Goal: Task Accomplishment & Management: Complete application form

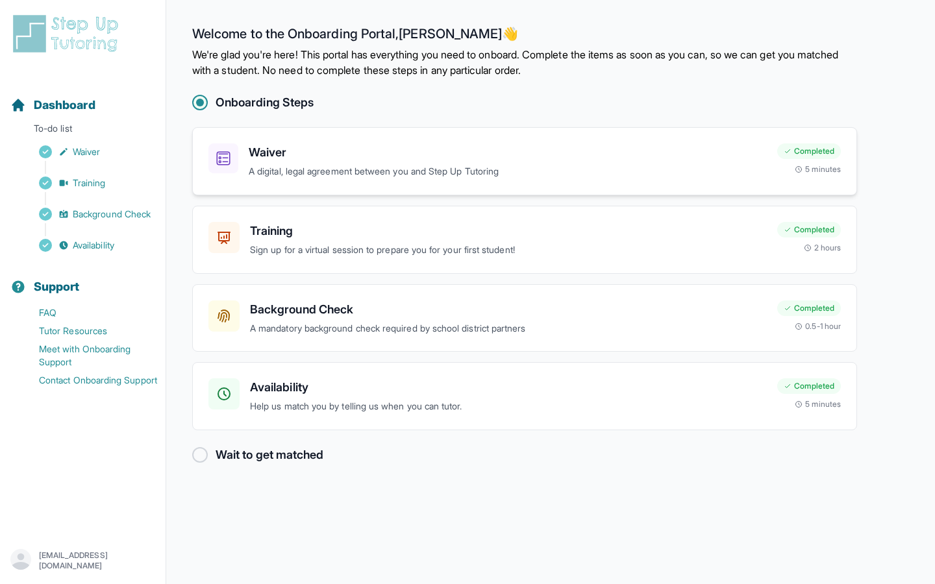
click at [342, 159] on h3 "Waiver" at bounding box center [508, 152] width 518 height 18
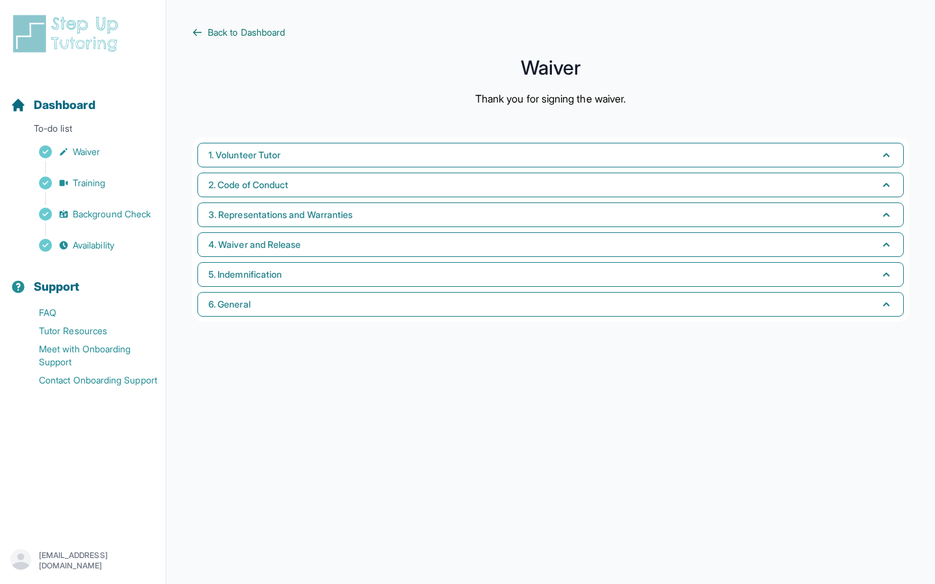
click at [219, 35] on span "Back to Dashboard" at bounding box center [246, 32] width 77 height 13
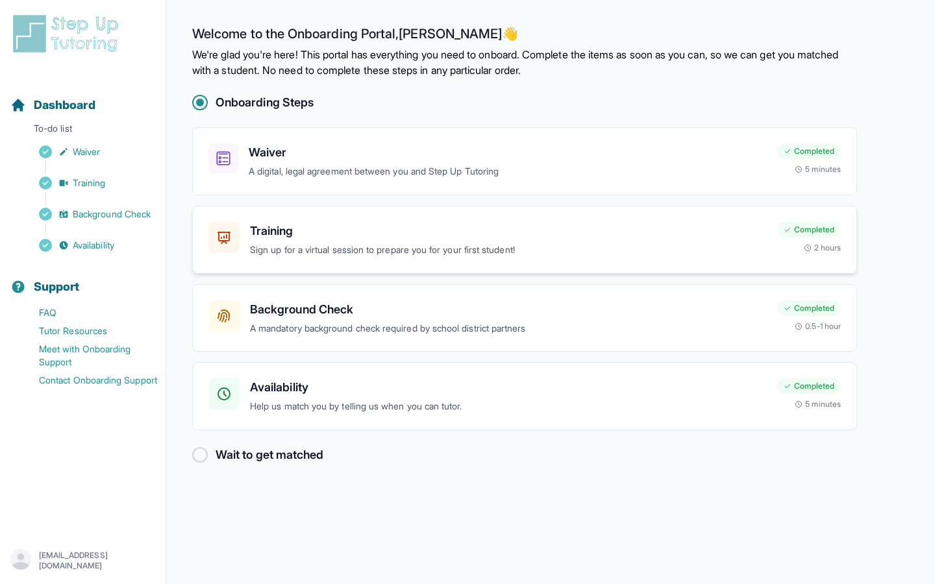
click at [321, 242] on div "Training Sign up for a virtual session to prepare you for your first student!" at bounding box center [508, 240] width 517 height 36
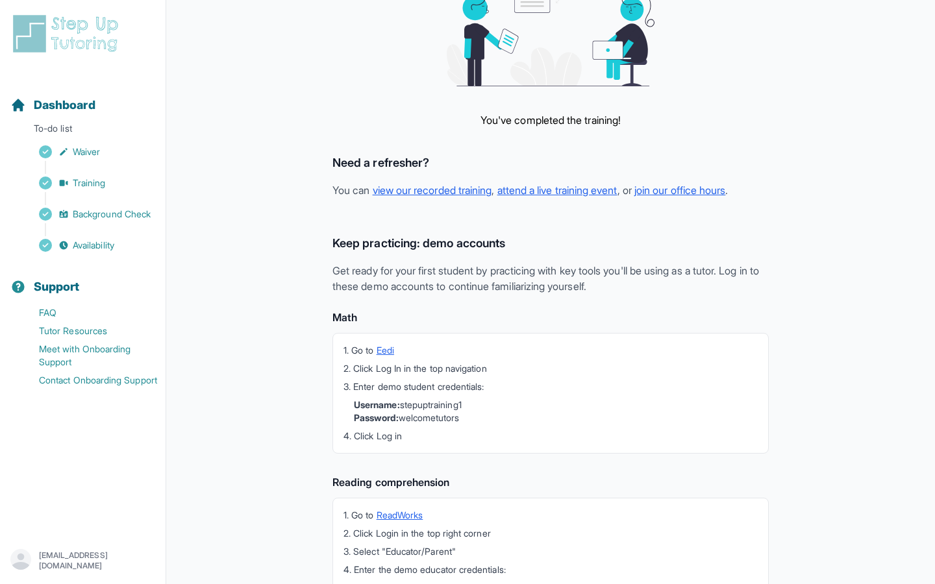
scroll to position [47, 0]
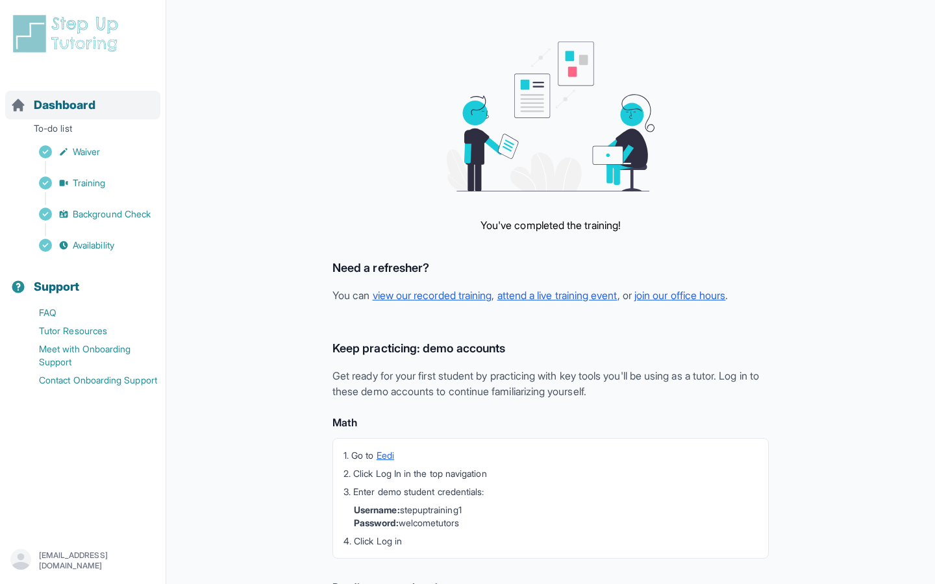
click at [70, 103] on span "Dashboard" at bounding box center [65, 105] width 62 height 18
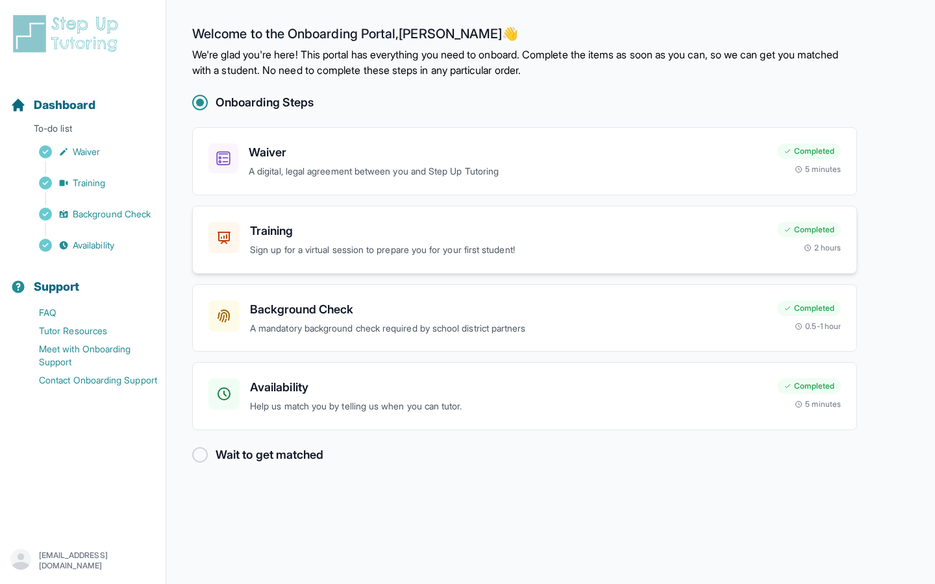
click at [276, 244] on p "Sign up for a virtual session to prepare you for your first student!" at bounding box center [508, 250] width 517 height 15
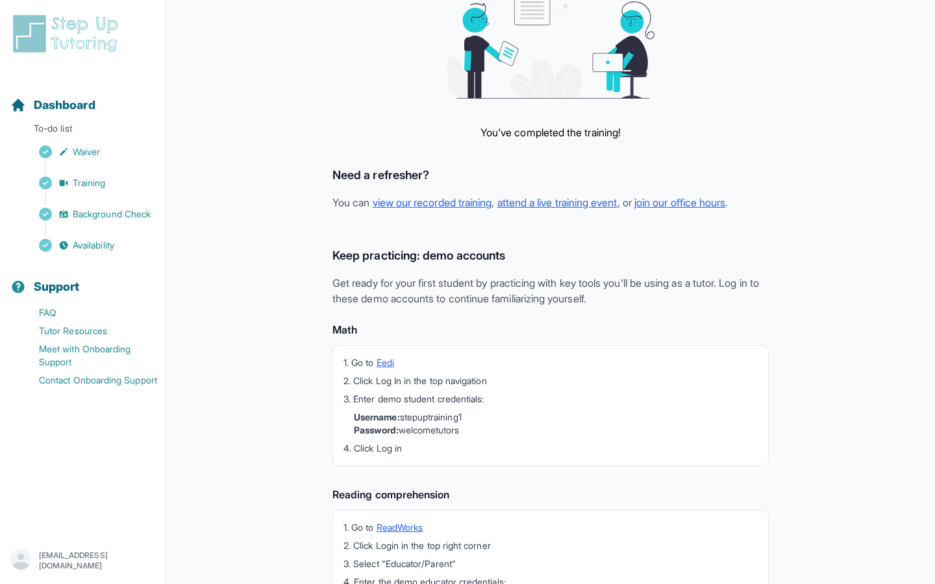
scroll to position [233, 0]
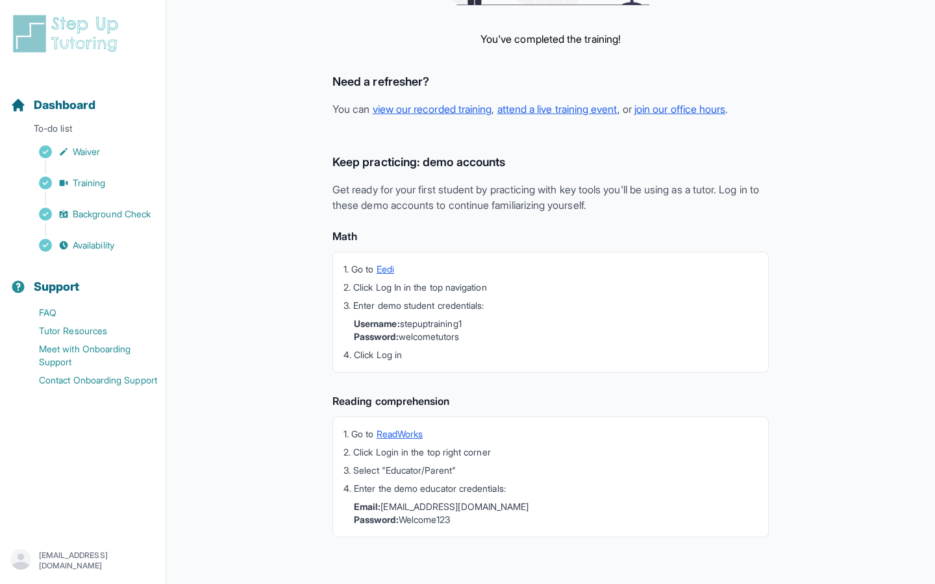
drag, startPoint x: 80, startPoint y: 110, endPoint x: 190, endPoint y: 119, distance: 110.0
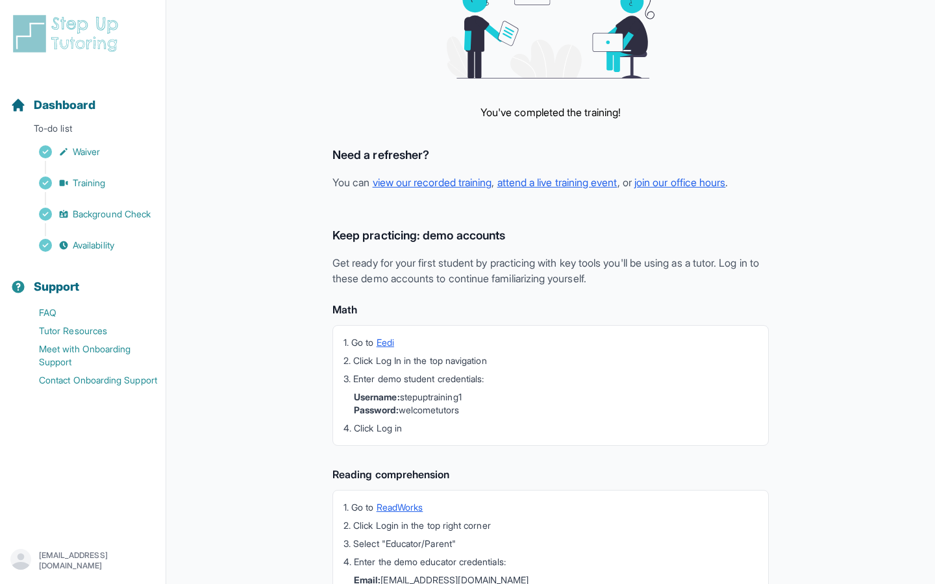
scroll to position [0, 0]
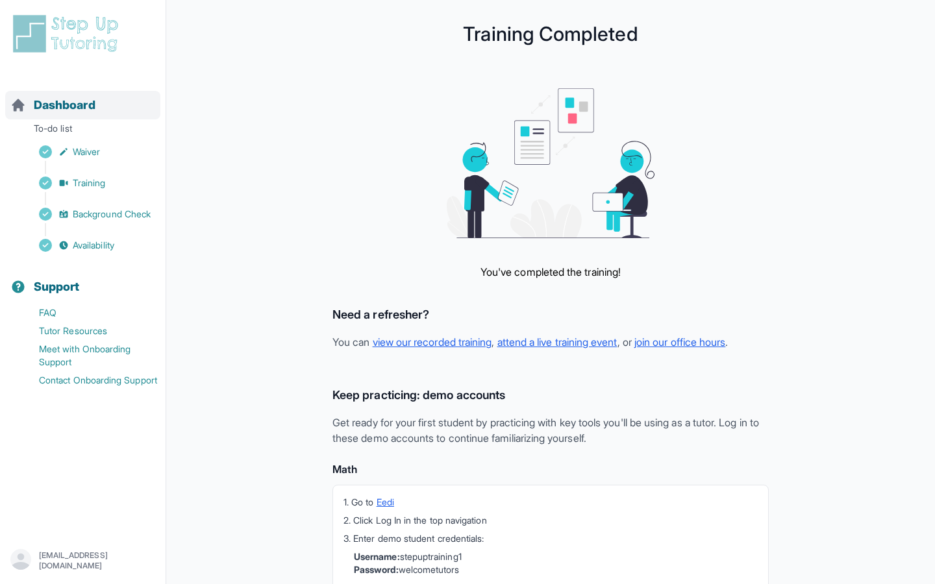
click at [66, 106] on span "Dashboard" at bounding box center [65, 105] width 62 height 18
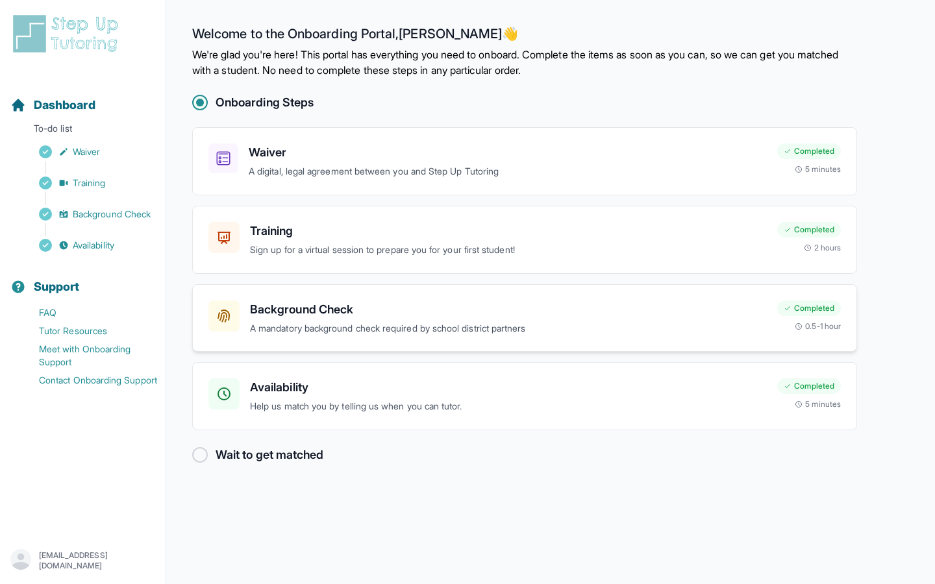
click at [371, 309] on h3 "Background Check" at bounding box center [508, 309] width 517 height 18
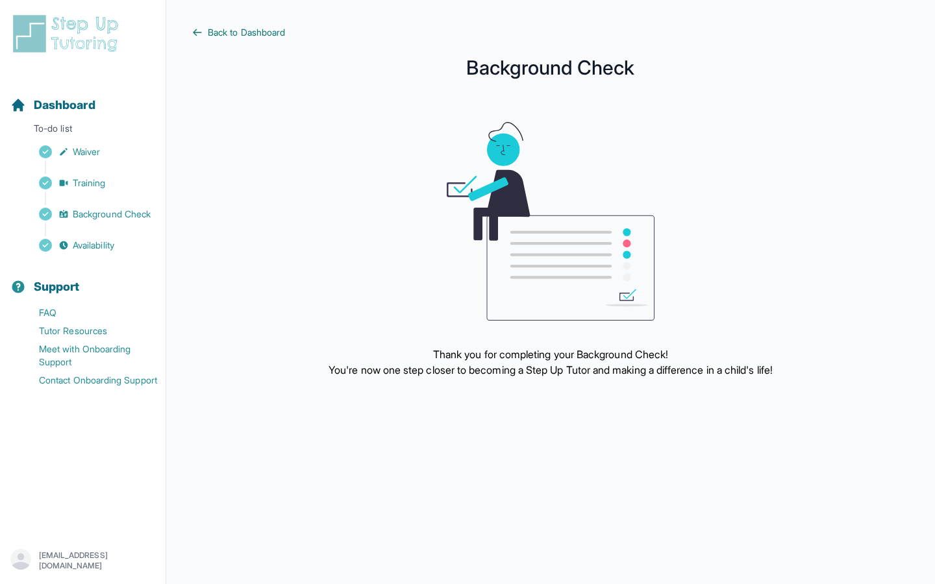
click at [198, 36] on icon at bounding box center [197, 32] width 10 height 10
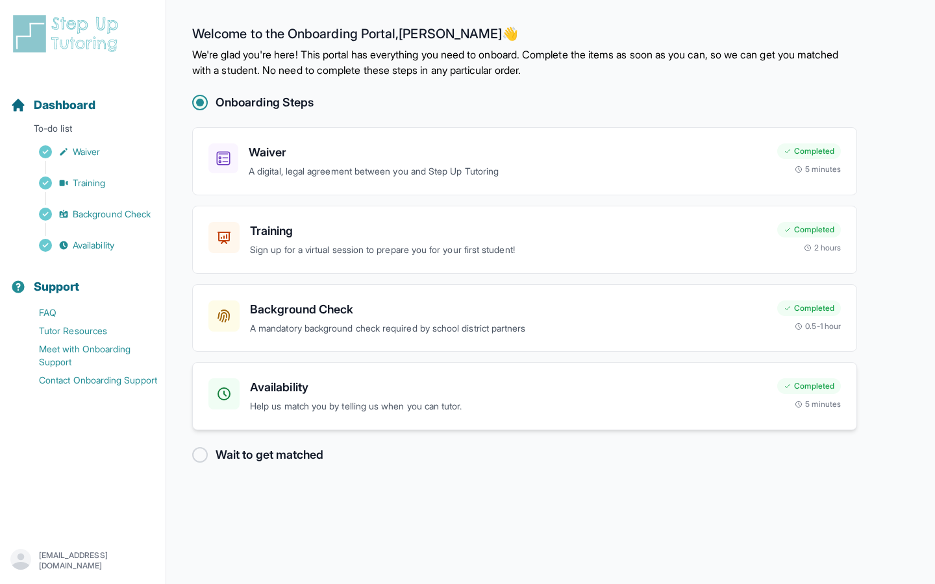
click at [307, 396] on h3 "Availability" at bounding box center [508, 387] width 517 height 18
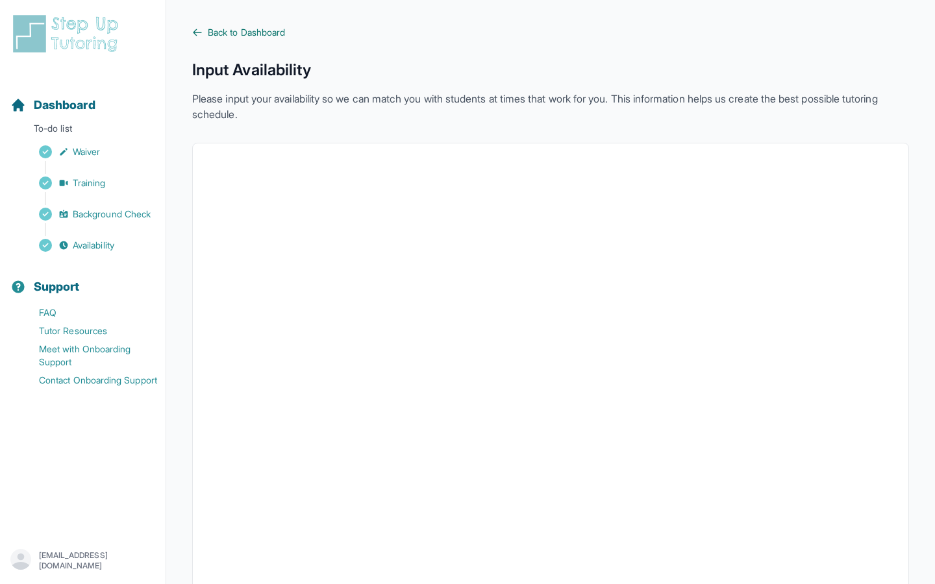
click at [201, 29] on icon at bounding box center [197, 32] width 10 height 10
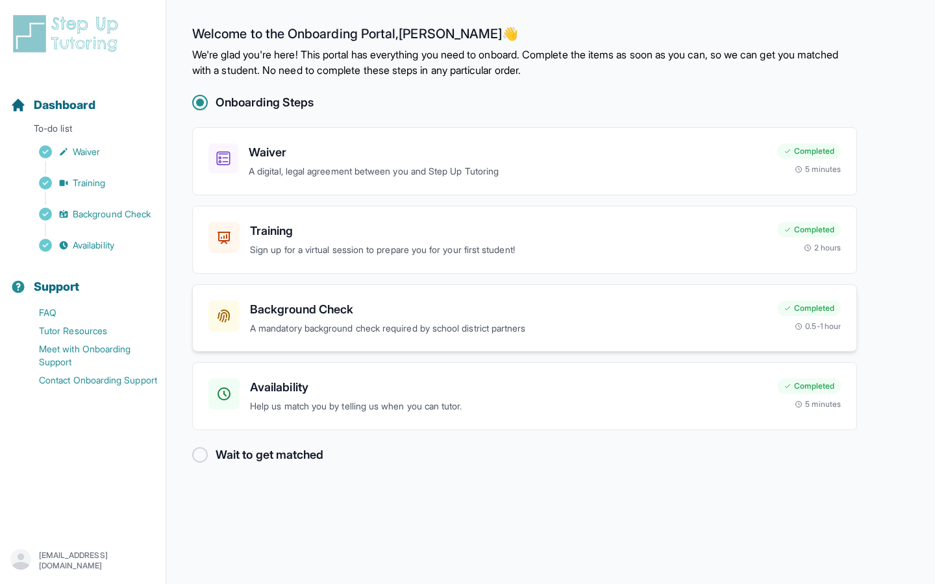
click at [268, 338] on div "Background Check A mandatory background check required by school district partn…" at bounding box center [524, 318] width 665 height 68
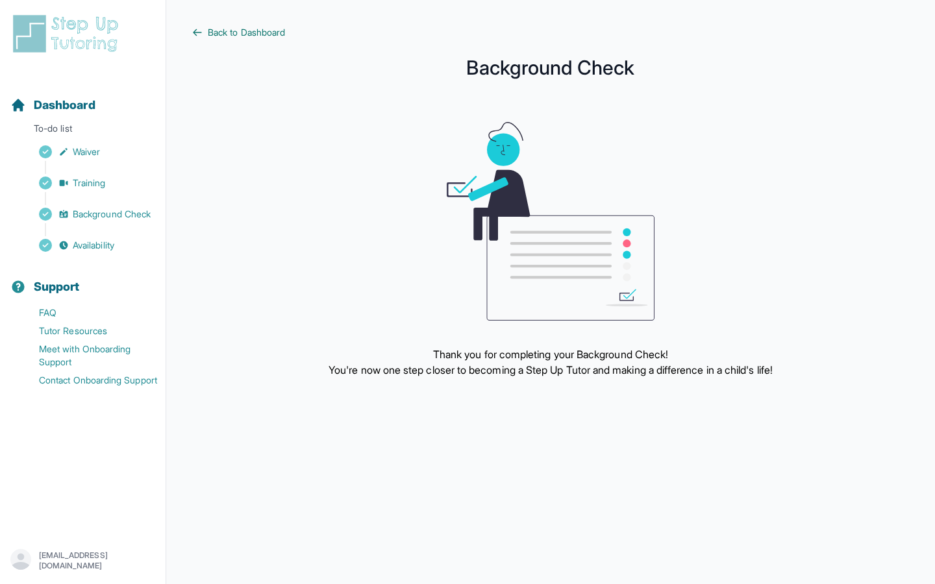
click at [224, 36] on span "Back to Dashboard" at bounding box center [246, 32] width 77 height 13
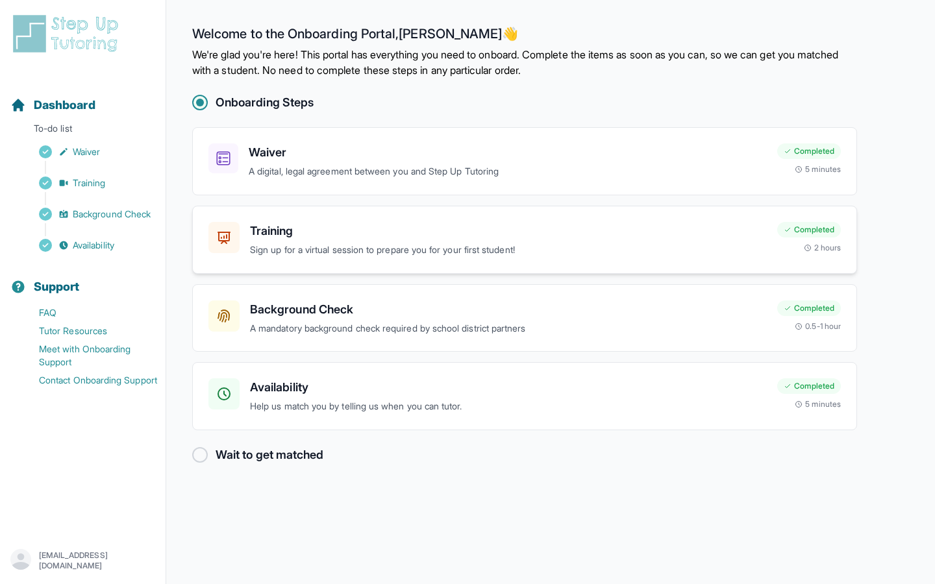
click at [282, 232] on h3 "Training" at bounding box center [508, 231] width 517 height 18
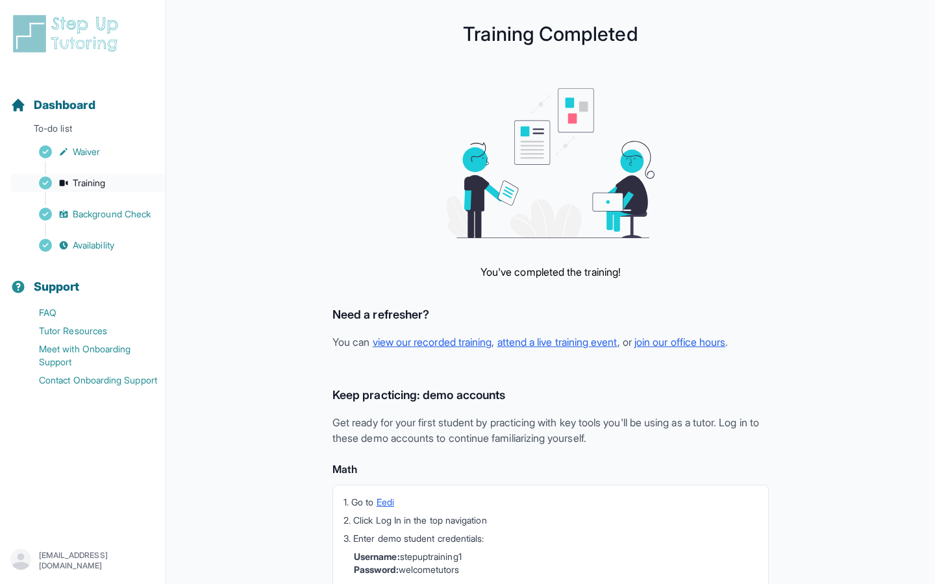
click at [89, 188] on span "Training" at bounding box center [89, 183] width 33 height 13
click at [80, 153] on span "Waiver" at bounding box center [86, 151] width 27 height 13
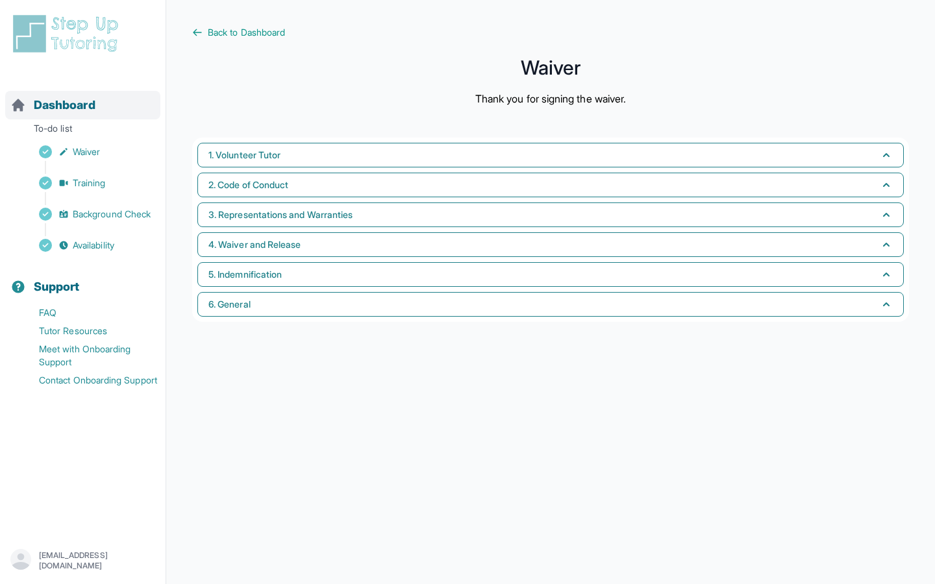
click at [75, 107] on span "Dashboard" at bounding box center [65, 105] width 62 height 18
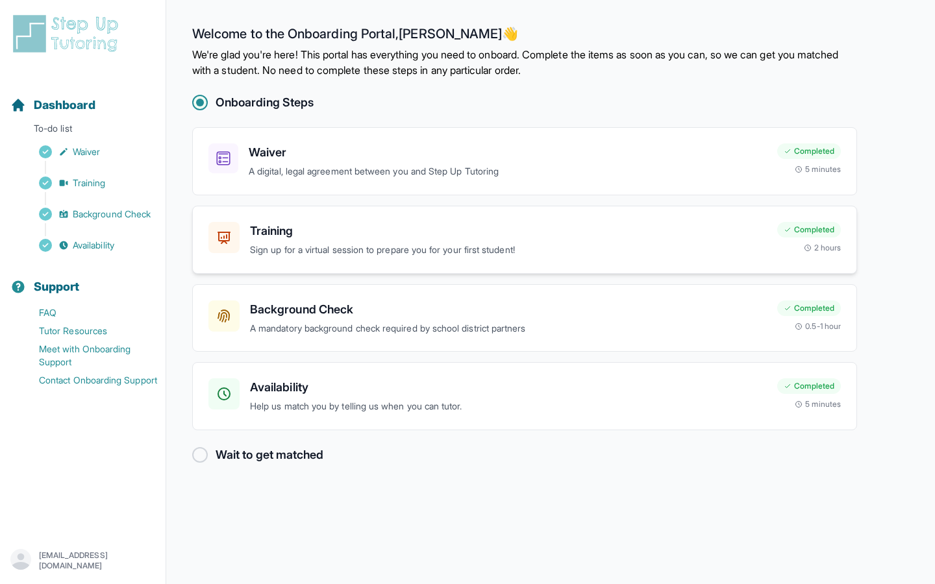
click at [311, 245] on p "Sign up for a virtual session to prepare you for your first student!" at bounding box center [508, 250] width 517 height 15
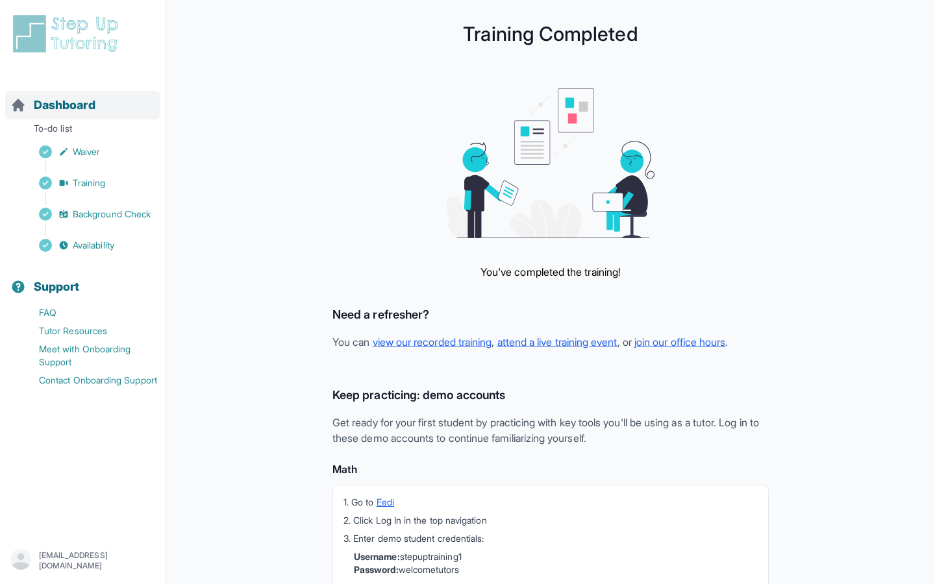
click at [67, 102] on span "Dashboard" at bounding box center [65, 105] width 62 height 18
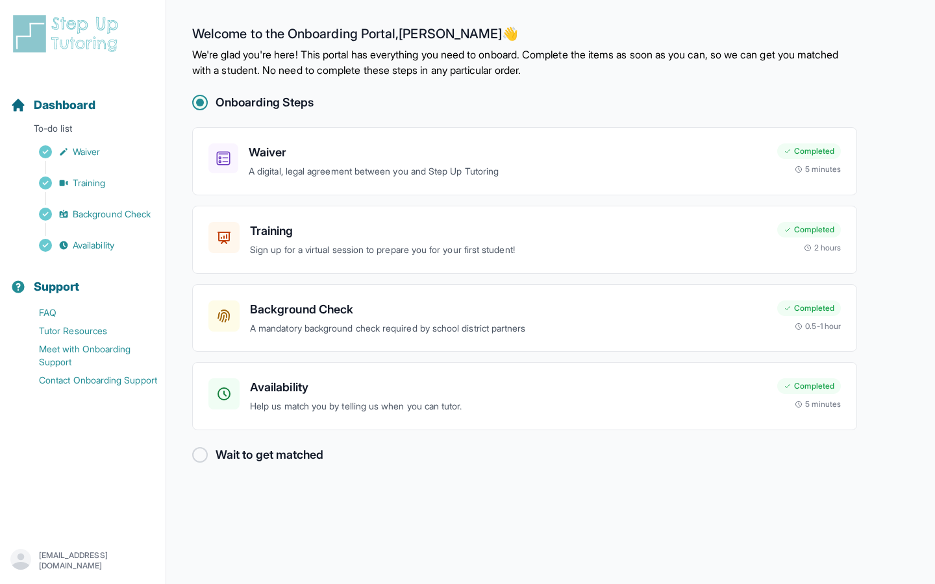
click at [248, 454] on h2 "Wait to get matched" at bounding box center [269, 455] width 108 height 18
click at [73, 112] on span "Dashboard" at bounding box center [65, 105] width 62 height 18
click at [62, 280] on span "Support" at bounding box center [57, 287] width 46 height 18
click at [59, 295] on span "Support" at bounding box center [57, 287] width 46 height 18
click at [79, 184] on span "Training" at bounding box center [89, 183] width 33 height 13
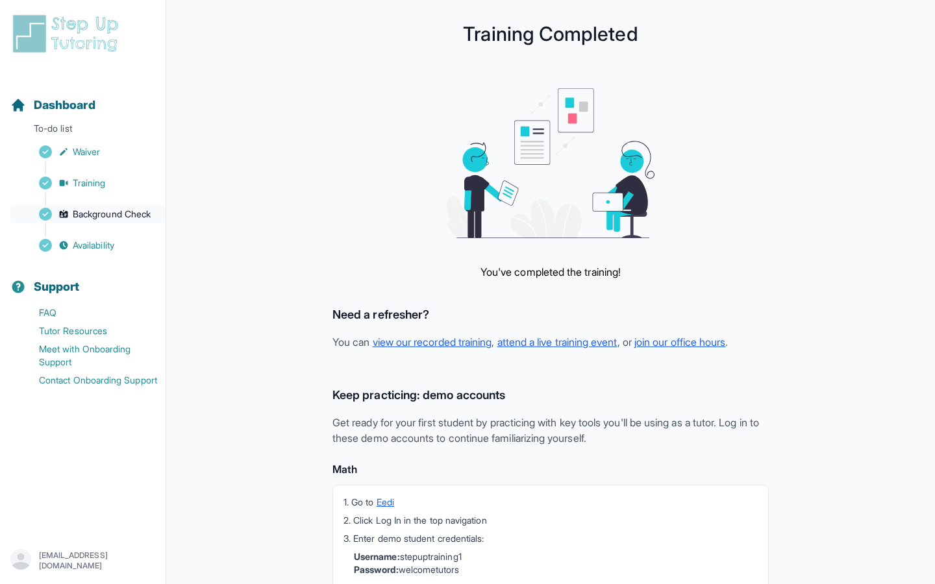
click at [80, 217] on span "Background Check" at bounding box center [112, 214] width 78 height 13
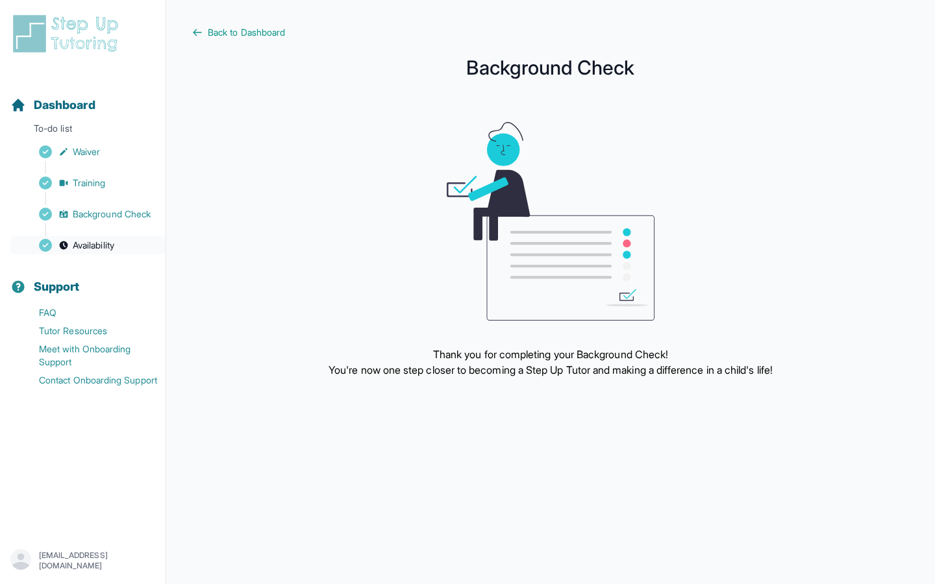
click at [88, 245] on span "Availability" at bounding box center [94, 245] width 42 height 13
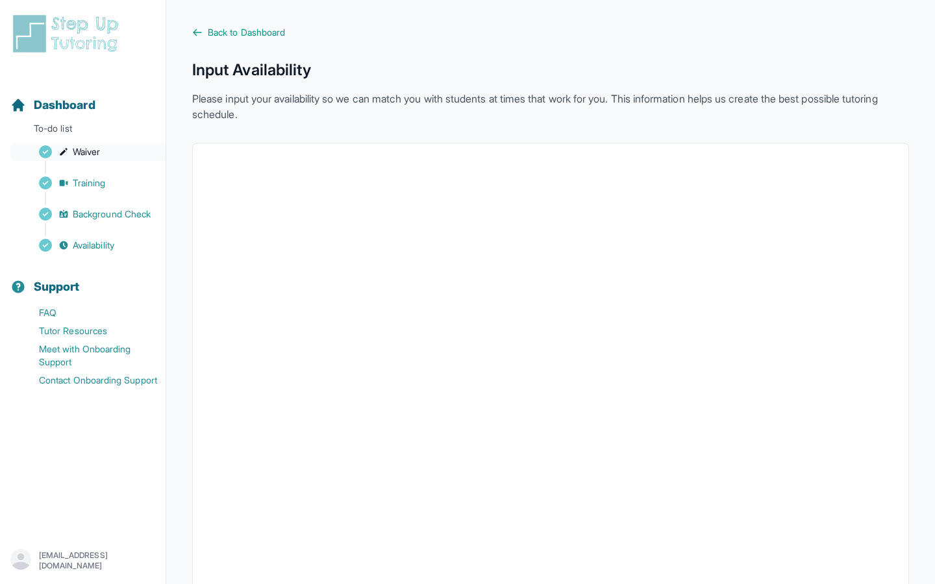
click at [103, 149] on link "Waiver" at bounding box center [87, 152] width 155 height 18
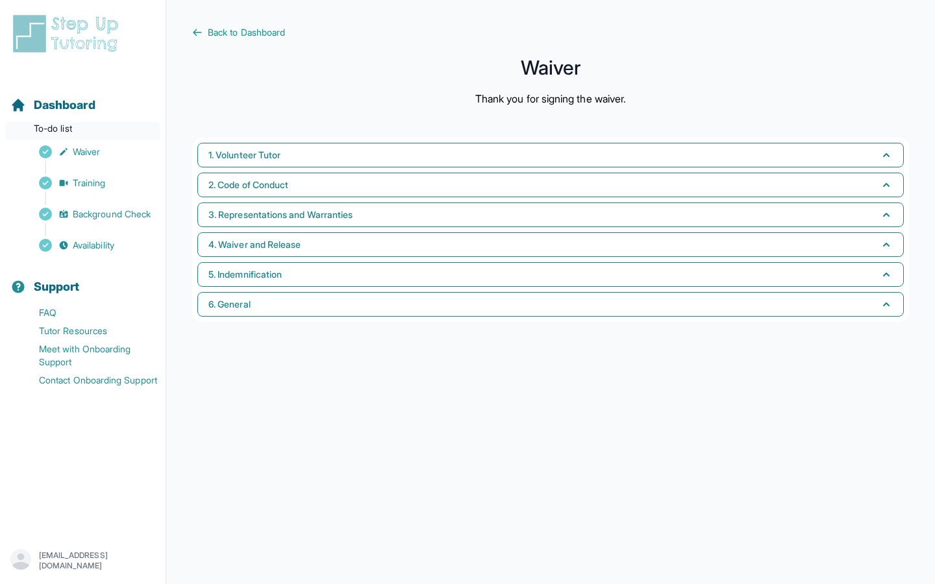
click at [100, 122] on p "To-do list" at bounding box center [82, 131] width 155 height 18
click at [79, 107] on span "Dashboard" at bounding box center [65, 105] width 62 height 18
